Goal: Find specific page/section: Find specific page/section

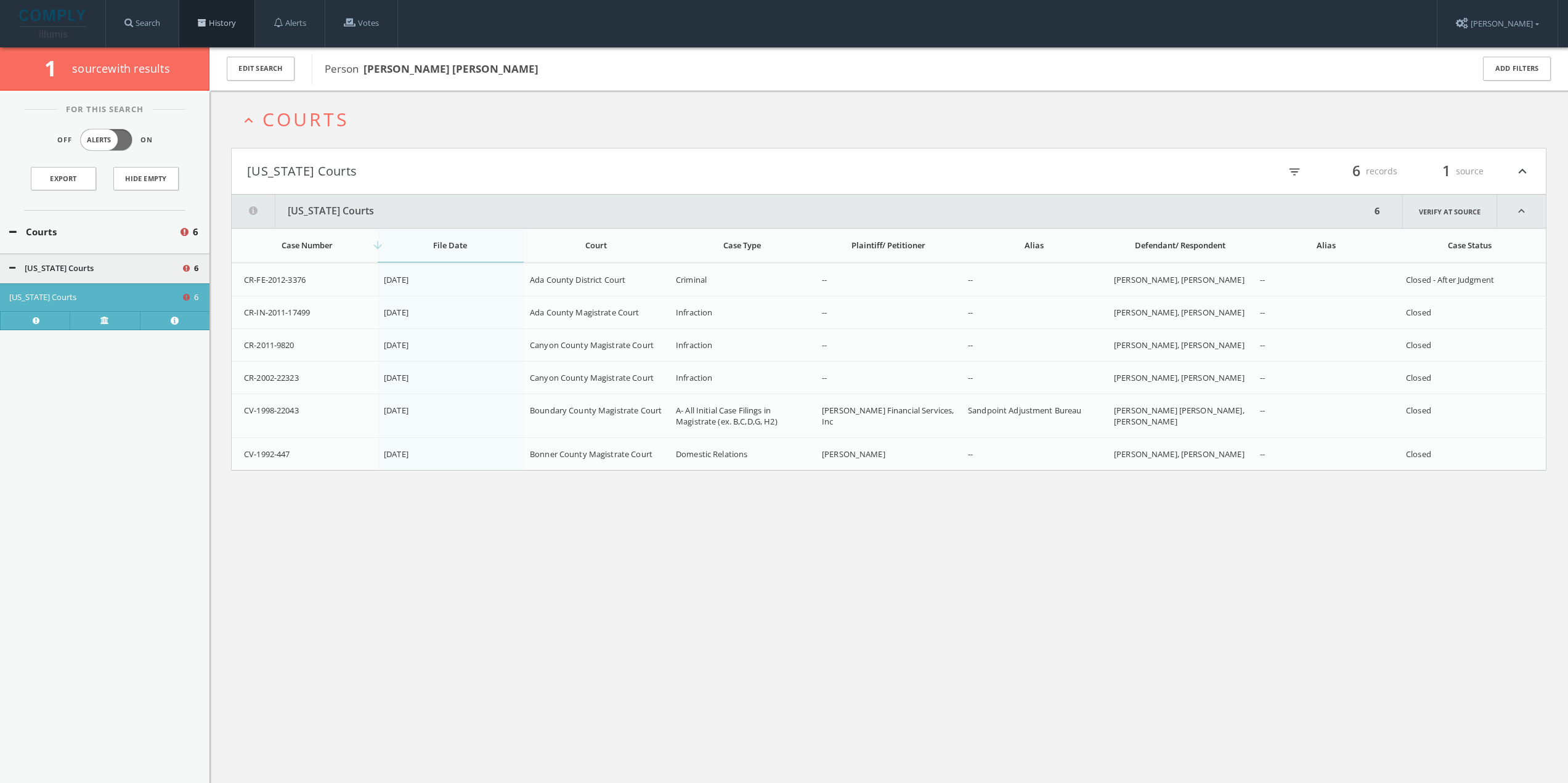
click at [223, 31] on link "History" at bounding box center [217, 23] width 75 height 47
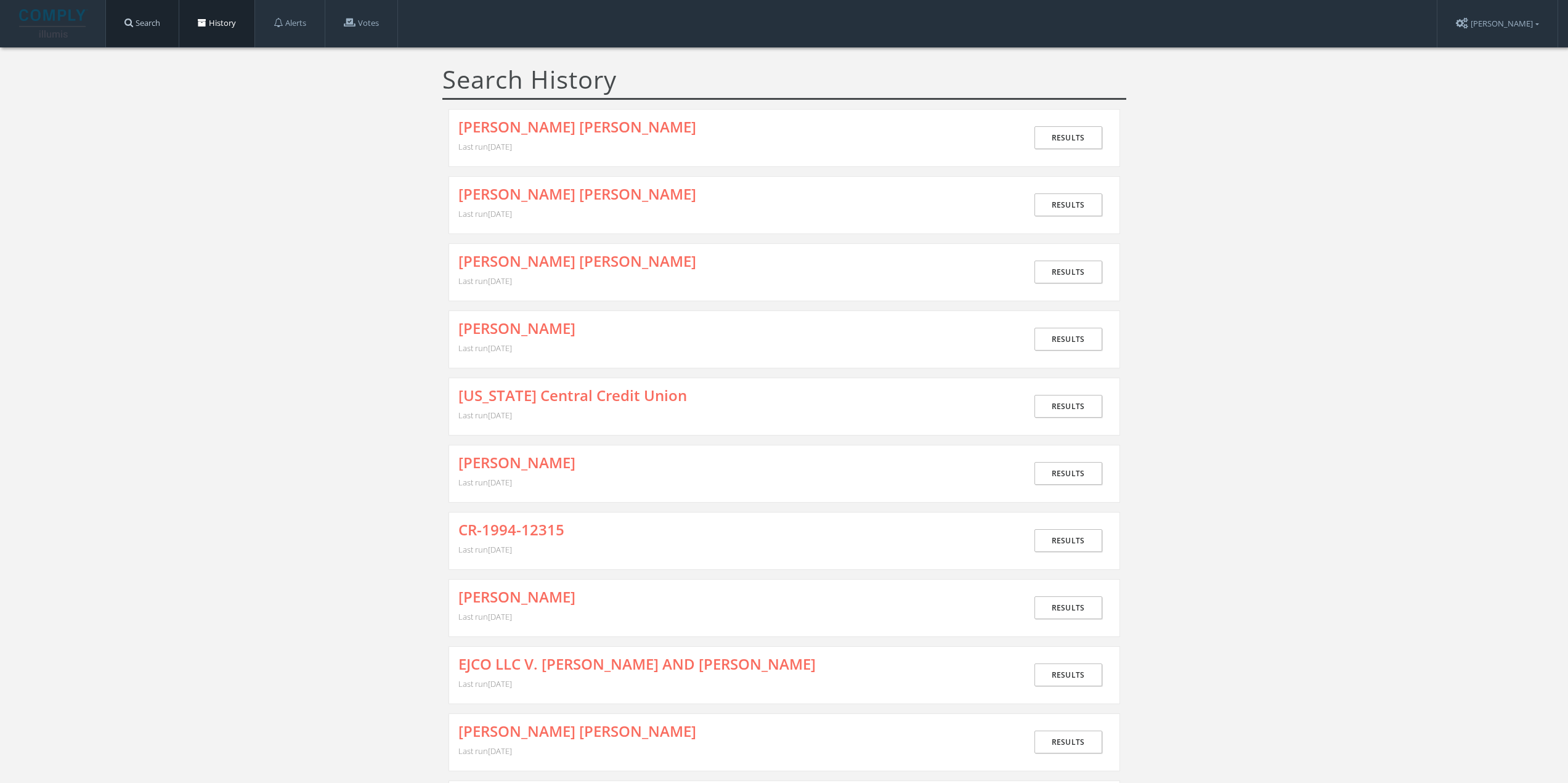
click at [157, 27] on link "Search" at bounding box center [142, 23] width 73 height 47
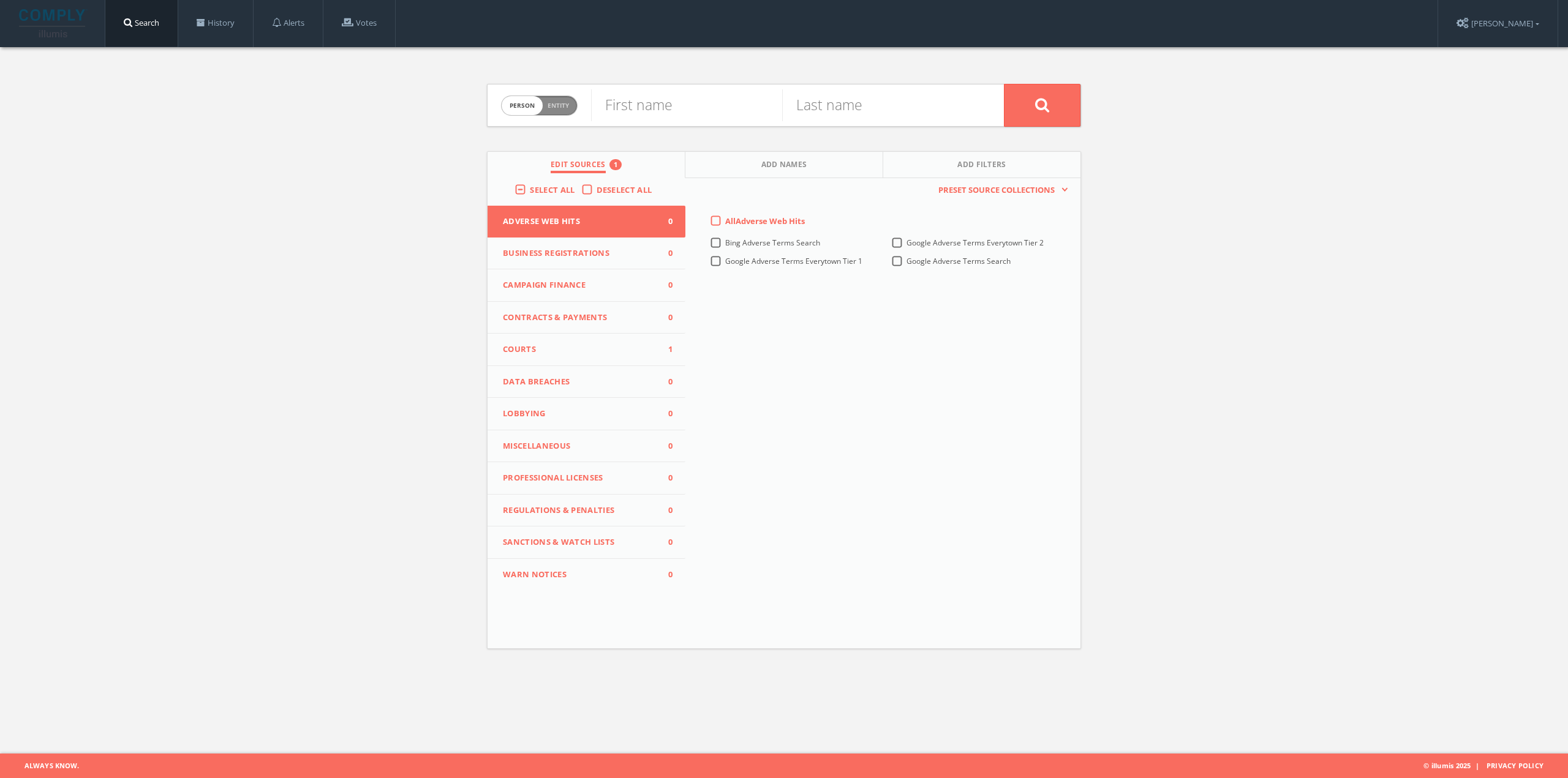
click at [581, 338] on button "Courts 1" at bounding box center [586, 349] width 198 height 32
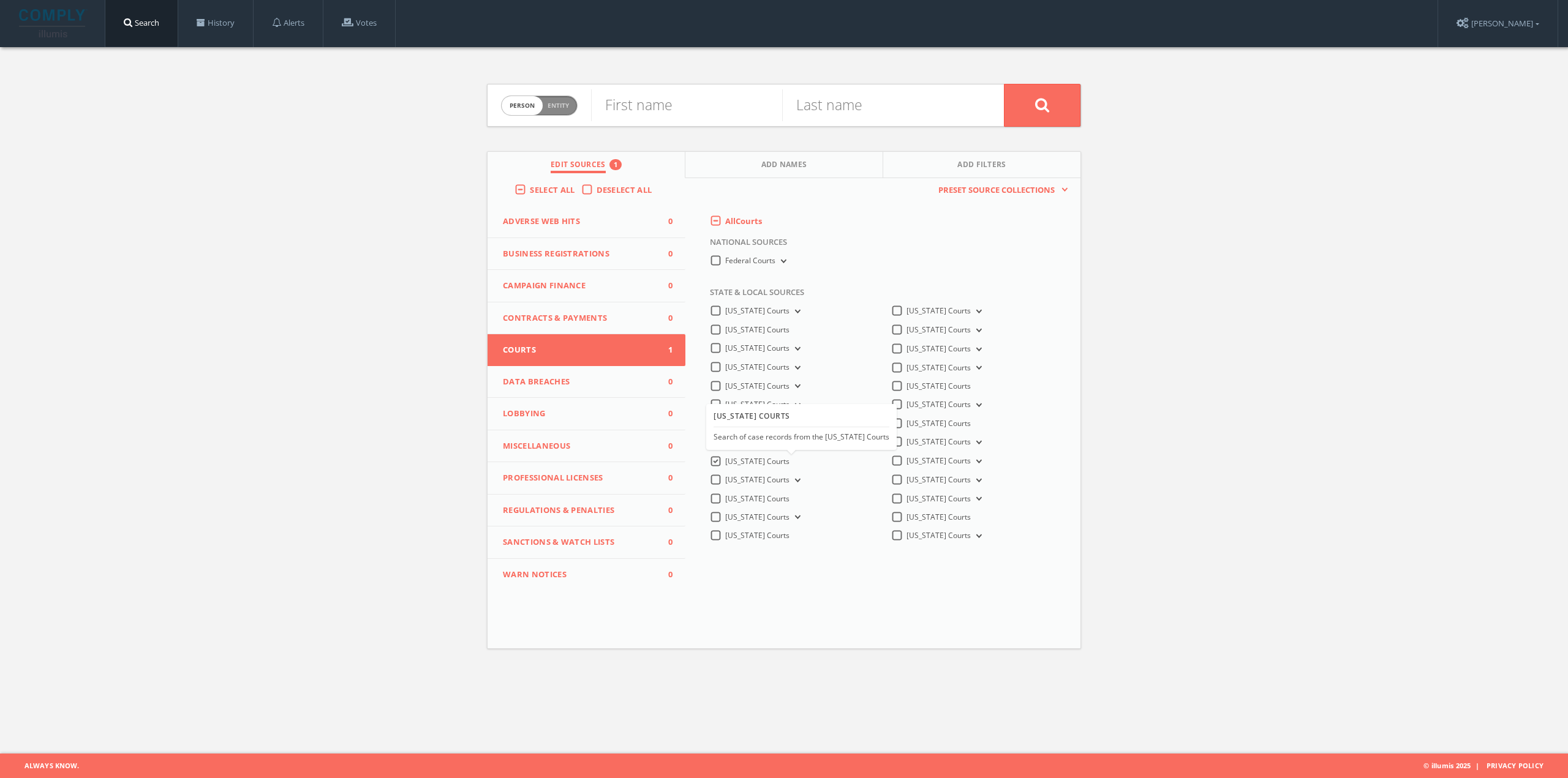
click at [744, 463] on span "[US_STATE] Courts" at bounding box center [758, 461] width 64 height 11
click at [0, 0] on Courts-all "[US_STATE] Courts" at bounding box center [0, 0] width 0 height 0
click at [790, 478] on button "[US_STATE] Courts" at bounding box center [796, 480] width 14 height 11
